Goal: Task Accomplishment & Management: Use online tool/utility

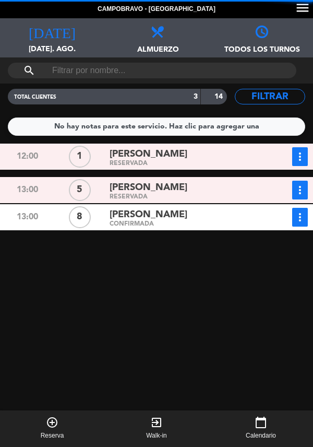
click at [299, 158] on icon "more_vert" at bounding box center [300, 156] width 13 height 13
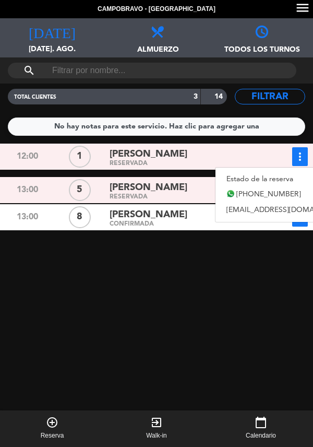
click at [241, 184] on link "Estado de la reserva" at bounding box center [289, 179] width 146 height 16
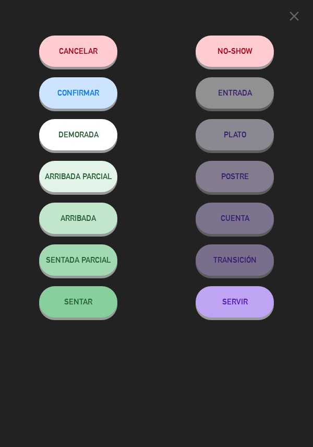
click at [87, 302] on span "SENTAR" at bounding box center [78, 301] width 28 height 9
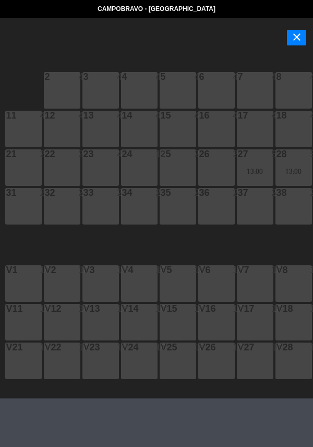
click at [298, 160] on div "28 5 13:00" at bounding box center [294, 167] width 37 height 37
click at [303, 43] on button "close" at bounding box center [296, 38] width 19 height 16
